Goal: Register for event/course

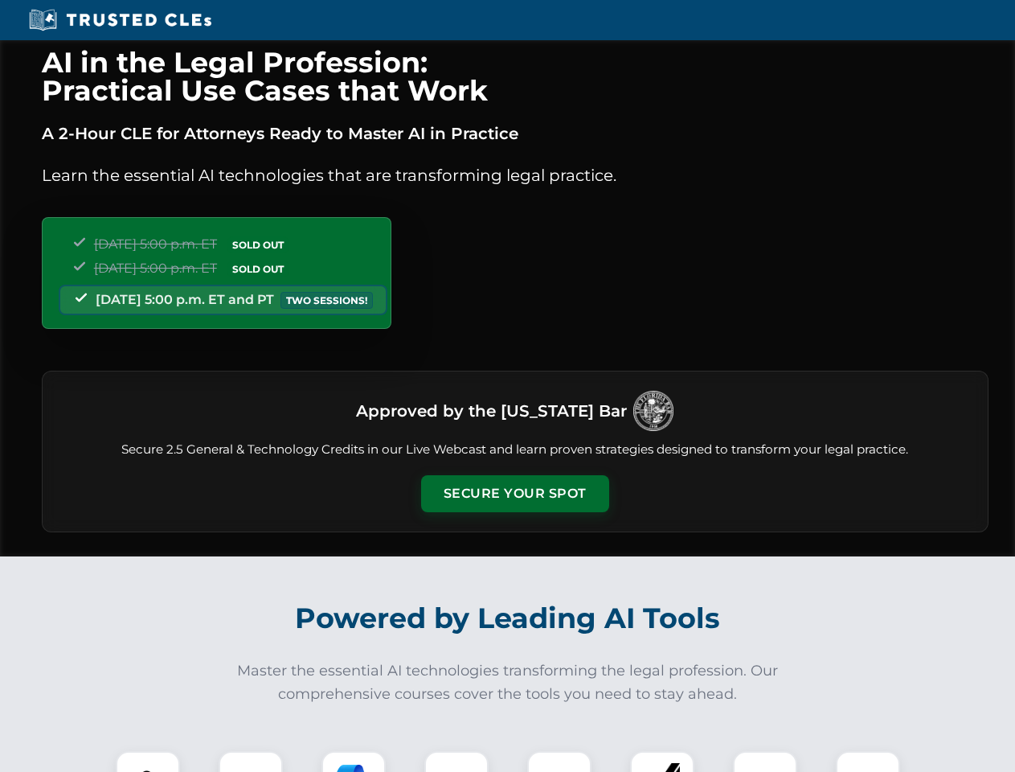
click at [515, 494] on button "Secure Your Spot" at bounding box center [515, 493] width 188 height 37
click at [148, 761] on img at bounding box center [148, 783] width 47 height 47
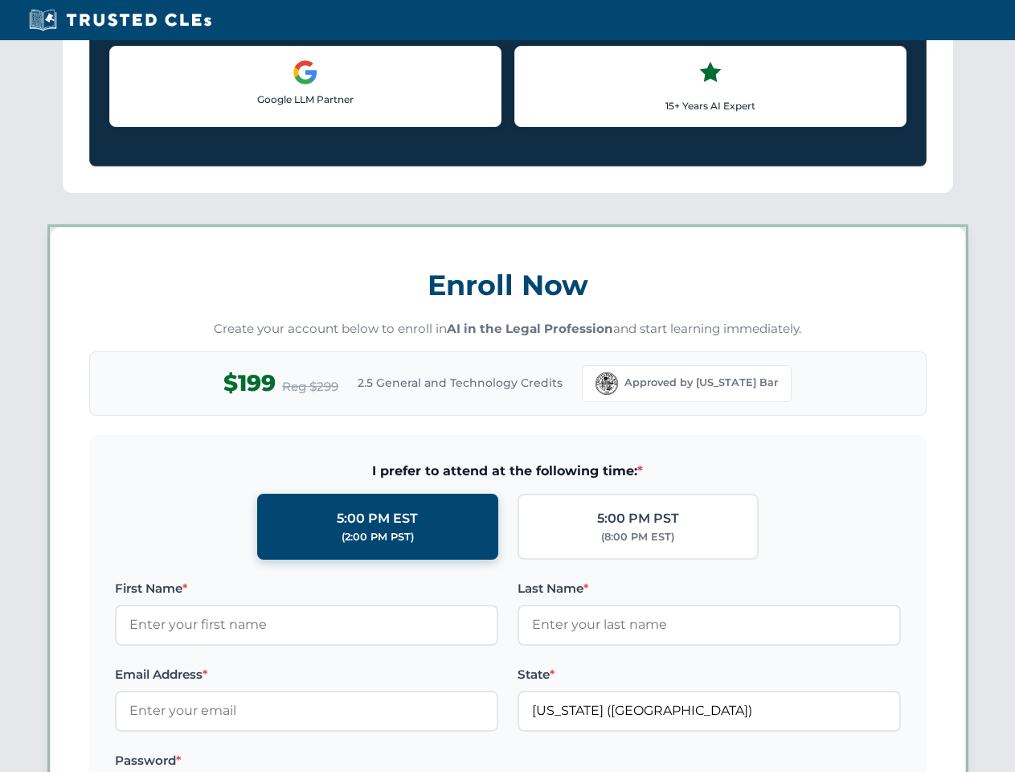
click at [354, 761] on label "Password *" at bounding box center [306, 760] width 383 height 19
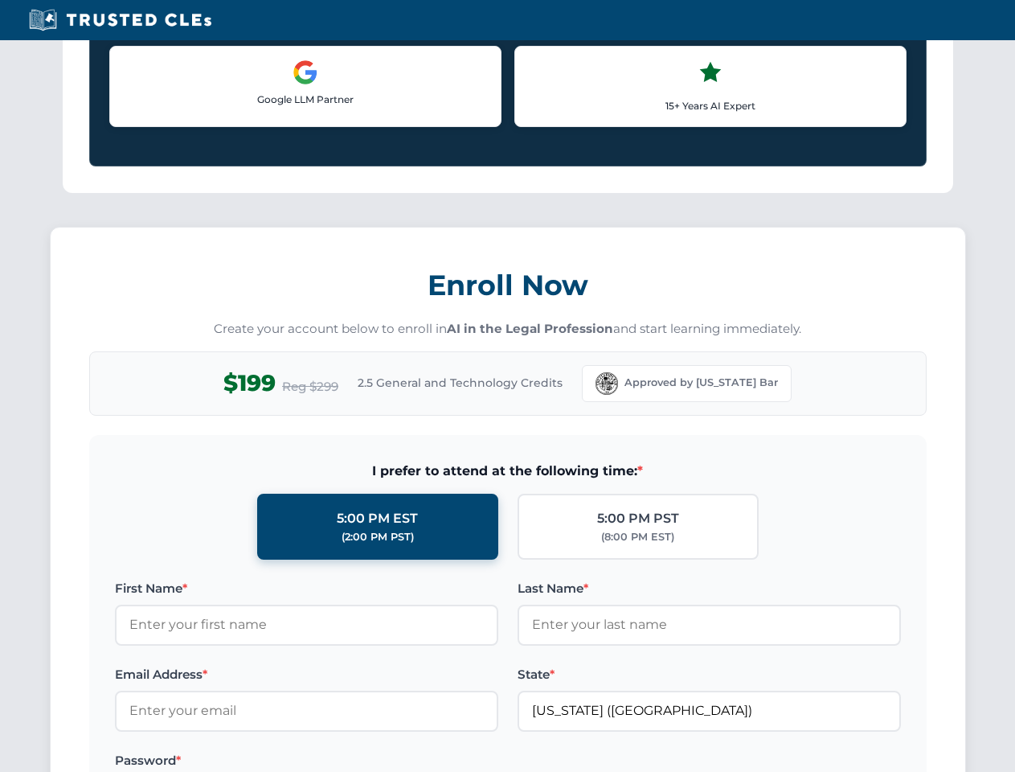
scroll to position [1578, 0]
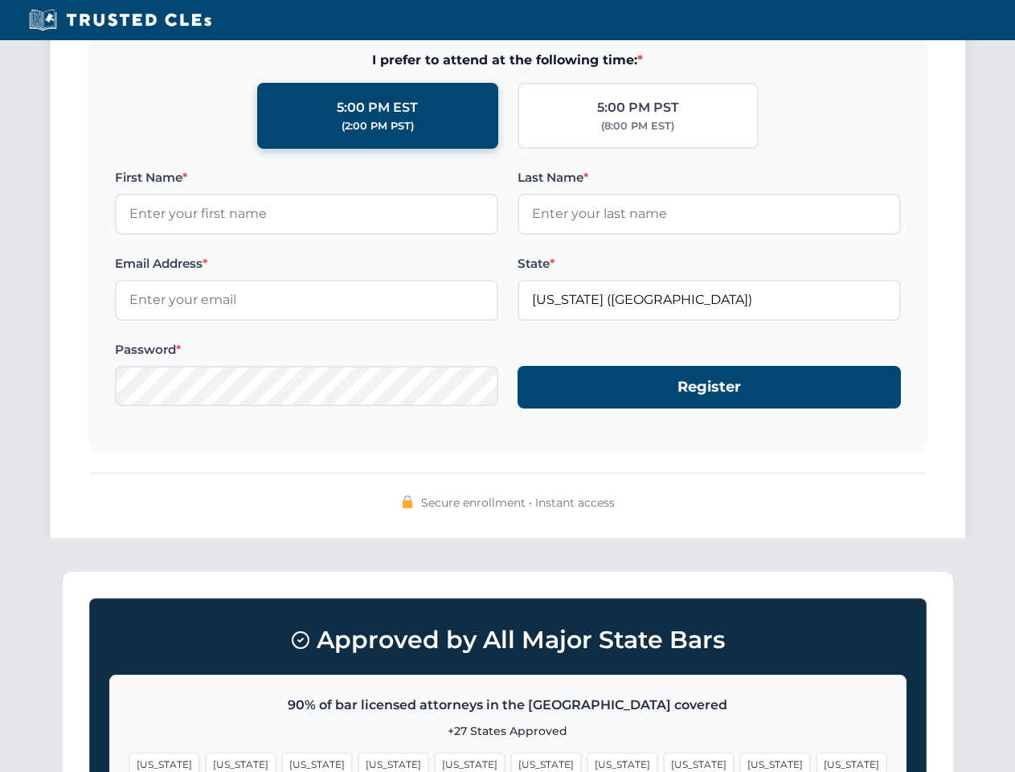
click at [740, 761] on span "[US_STATE]" at bounding box center [775, 763] width 70 height 23
